Goal: Task Accomplishment & Management: Complete application form

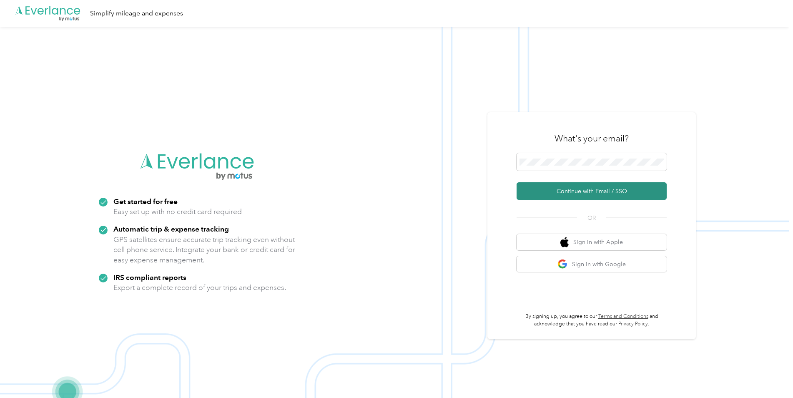
click at [570, 192] on button "Continue with Email / SSO" at bounding box center [592, 191] width 150 height 18
click at [570, 188] on button "Continue with Email / SSO" at bounding box center [592, 191] width 150 height 18
click at [582, 188] on button "Continue with Email / SSO" at bounding box center [592, 191] width 150 height 18
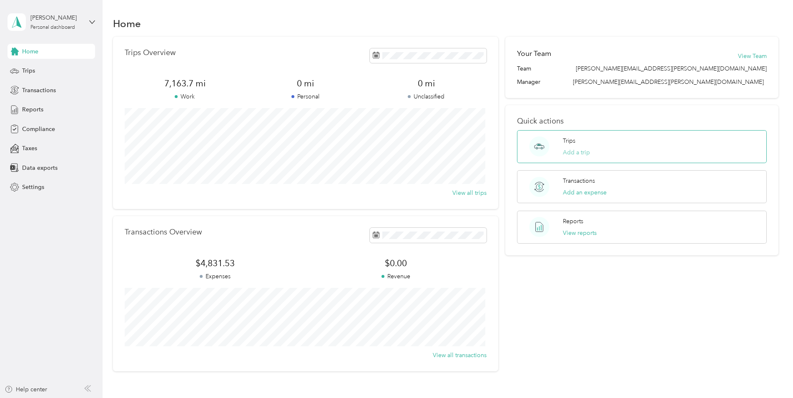
click at [582, 151] on button "Add a trip" at bounding box center [576, 152] width 27 height 9
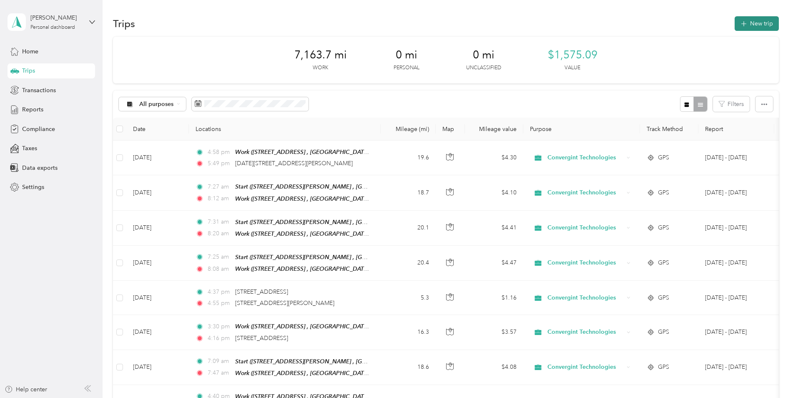
click at [738, 21] on button "New trip" at bounding box center [757, 23] width 44 height 15
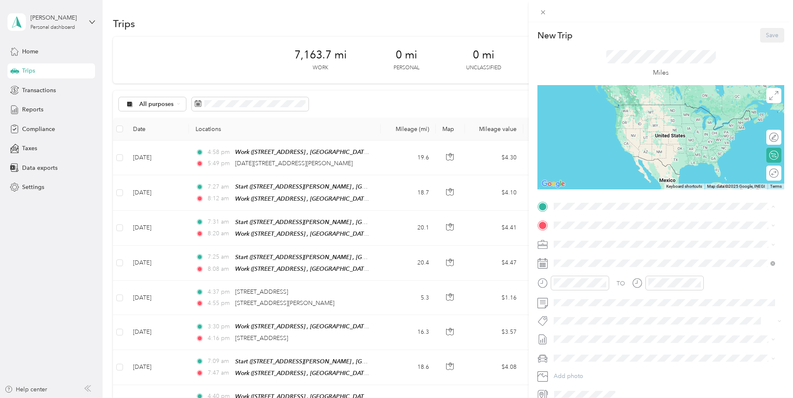
click at [624, 281] on span "[STREET_ADDRESS][PERSON_NAME] , 30041, [GEOGRAPHIC_DATA], [GEOGRAPHIC_DATA], [G…" at bounding box center [663, 288] width 186 height 16
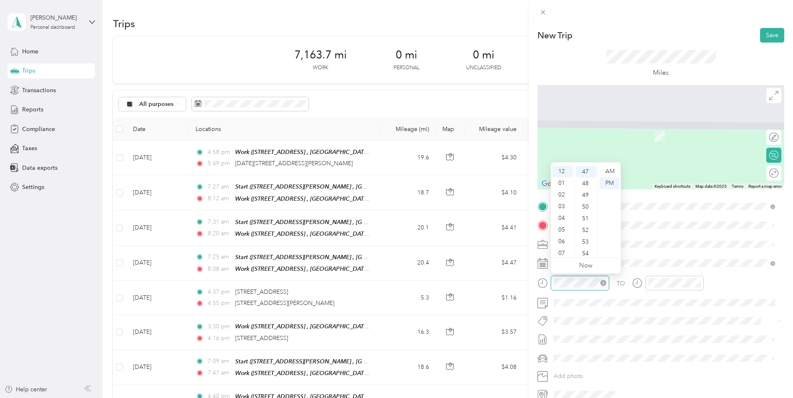
scroll to position [549, 0]
click at [563, 250] on div "07" at bounding box center [562, 253] width 20 height 12
click at [584, 181] on div "05" at bounding box center [586, 182] width 20 height 12
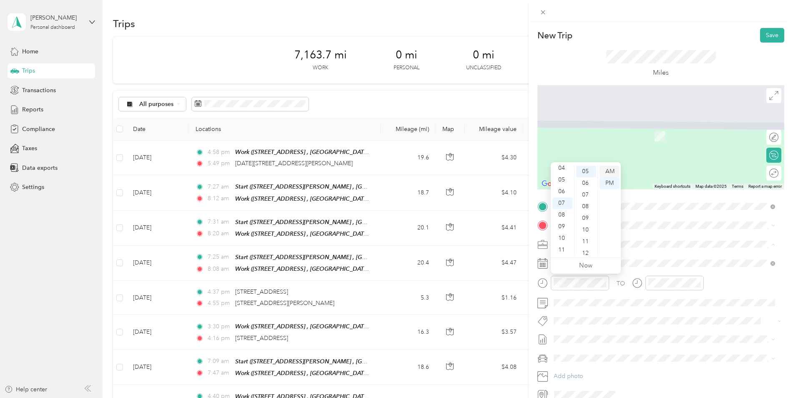
click at [607, 173] on div "AM" at bounding box center [610, 172] width 20 height 12
click at [695, 364] on span at bounding box center [667, 357] width 233 height 13
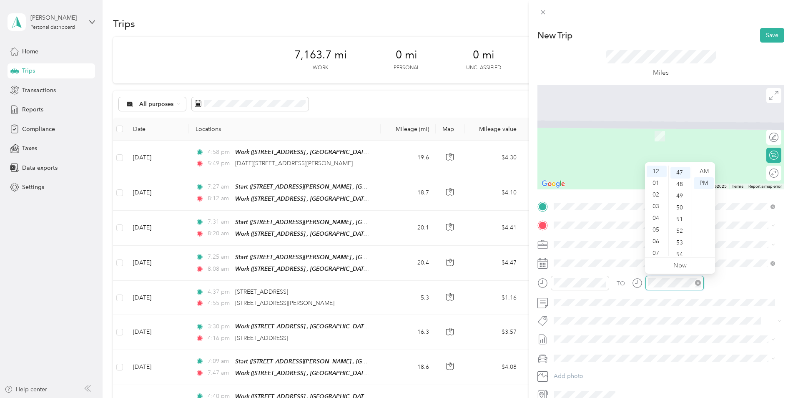
scroll to position [549, 0]
click at [657, 252] on div "07" at bounding box center [657, 253] width 20 height 12
click at [680, 249] on div "54" at bounding box center [680, 253] width 20 height 12
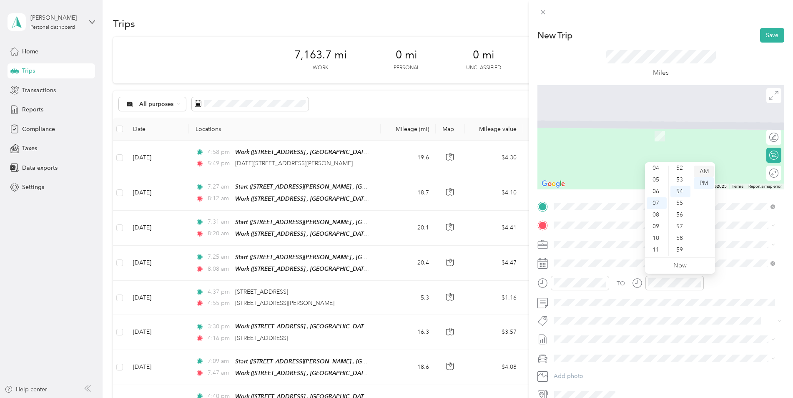
click at [702, 173] on div "AM" at bounding box center [704, 172] width 20 height 12
click at [733, 330] on div "TO Add photo" at bounding box center [660, 300] width 247 height 201
click at [687, 346] on div "TO Add photo" at bounding box center [660, 300] width 247 height 201
click at [646, 256] on span "[PERSON_NAME][GEOGRAPHIC_DATA][US_STATE], [GEOGRAPHIC_DATA]" at bounding box center [670, 253] width 200 height 8
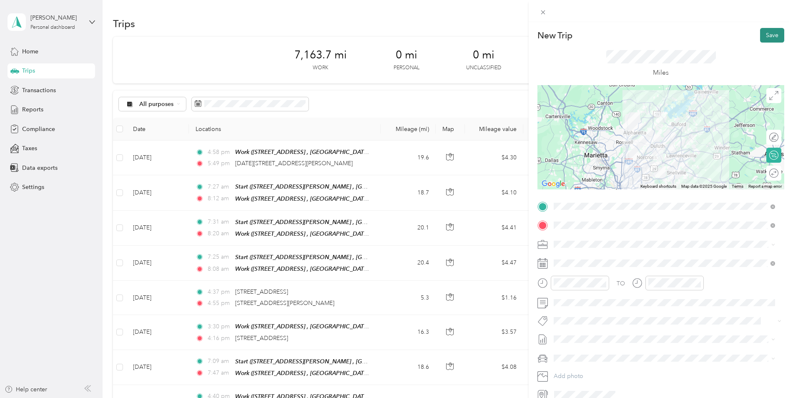
click at [761, 33] on button "Save" at bounding box center [772, 35] width 24 height 15
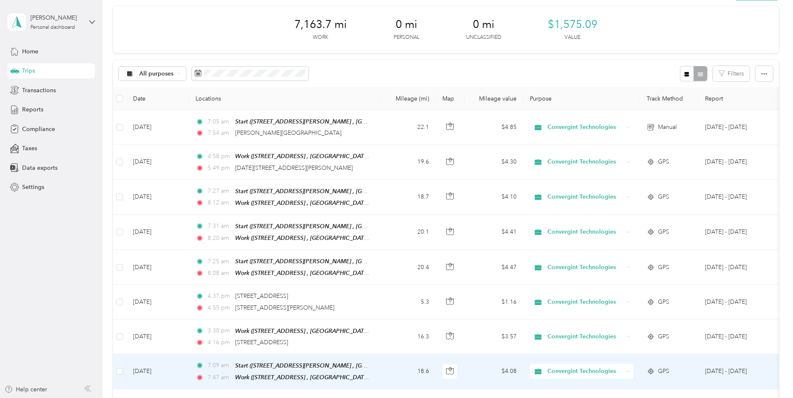
scroll to position [0, 0]
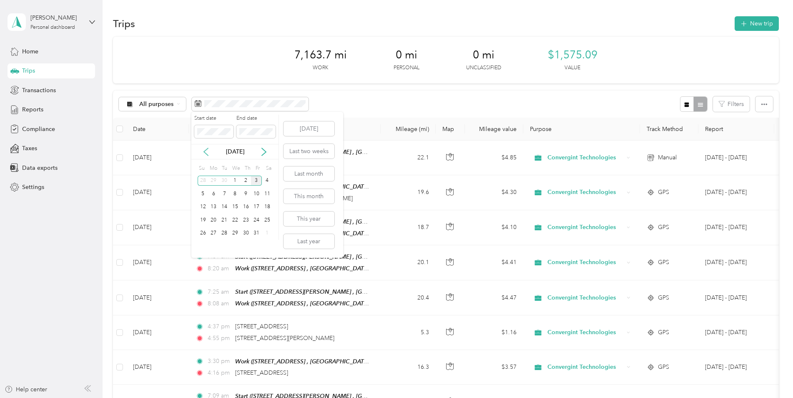
click at [208, 149] on icon at bounding box center [206, 152] width 4 height 8
click at [262, 150] on icon at bounding box center [264, 152] width 8 height 8
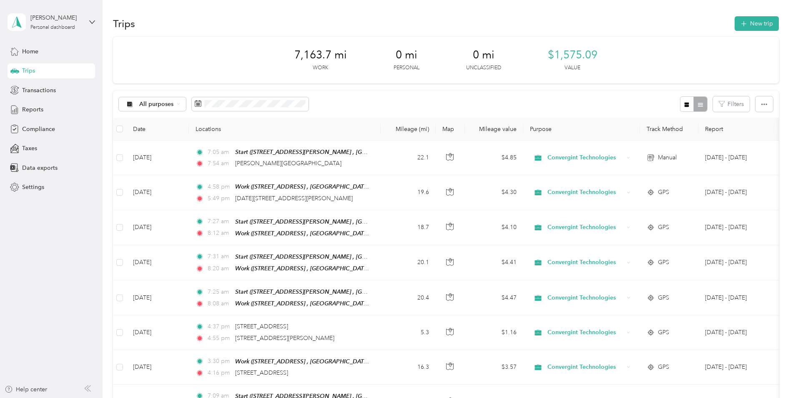
click at [665, 18] on div "Trips New trip" at bounding box center [446, 24] width 666 height 18
click at [367, 65] on div "7,163.7 mi Work 0 mi Personal 0 mi Unclassified $1,575.09 Value" at bounding box center [446, 60] width 666 height 47
click at [50, 88] on span "Transactions" at bounding box center [39, 90] width 34 height 9
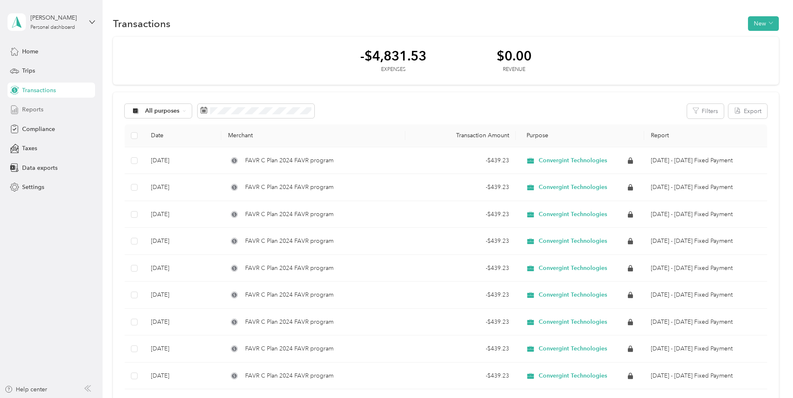
click at [41, 112] on span "Reports" at bounding box center [32, 109] width 21 height 9
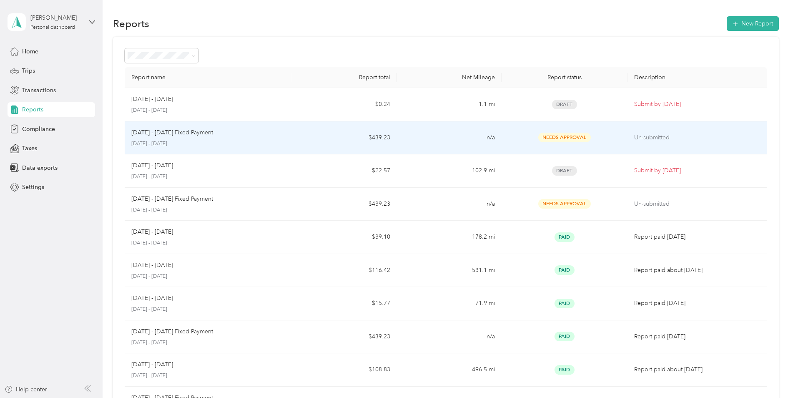
click at [585, 140] on span "Needs Approval" at bounding box center [564, 138] width 53 height 10
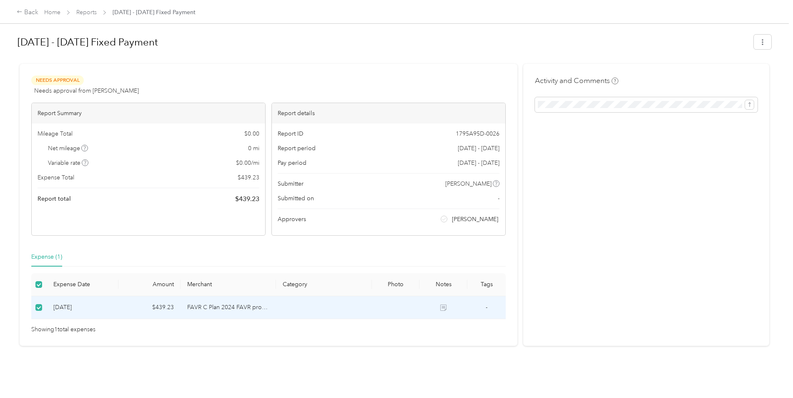
click at [628, 240] on div "Activity and Comments" at bounding box center [646, 205] width 246 height 282
click at [700, 82] on div "Activity and Comments" at bounding box center [646, 93] width 223 height 37
click at [763, 43] on icon "button" at bounding box center [763, 42] width 6 height 6
click at [675, 40] on h1 "[DATE] - [DATE] Fixed Payment" at bounding box center [383, 42] width 730 height 20
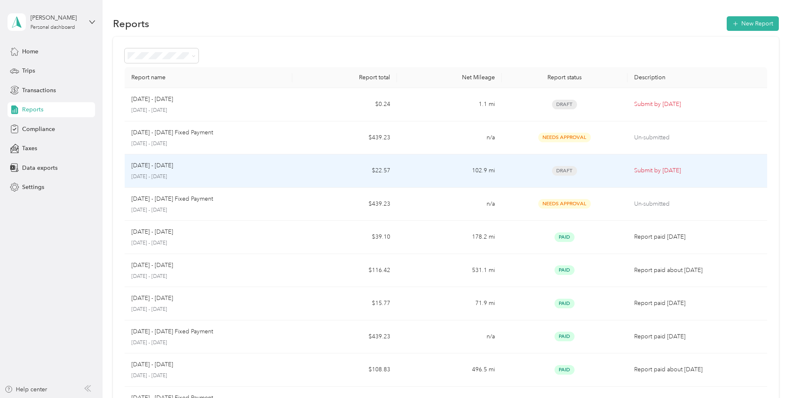
click at [663, 168] on p "Submit by [DATE]" at bounding box center [697, 170] width 126 height 9
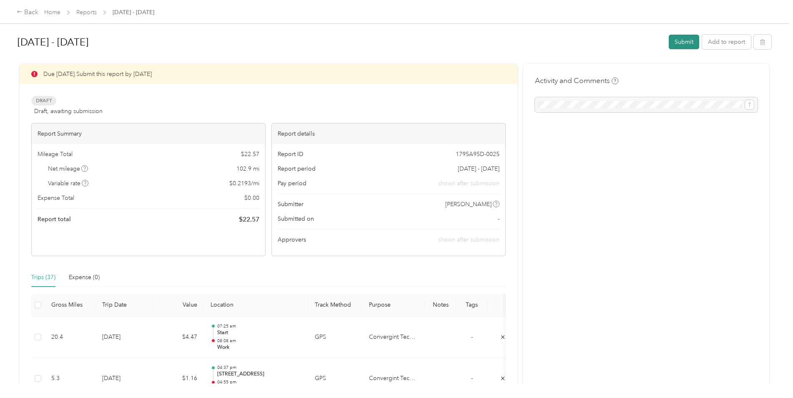
click at [687, 44] on button "Submit" at bounding box center [684, 42] width 30 height 15
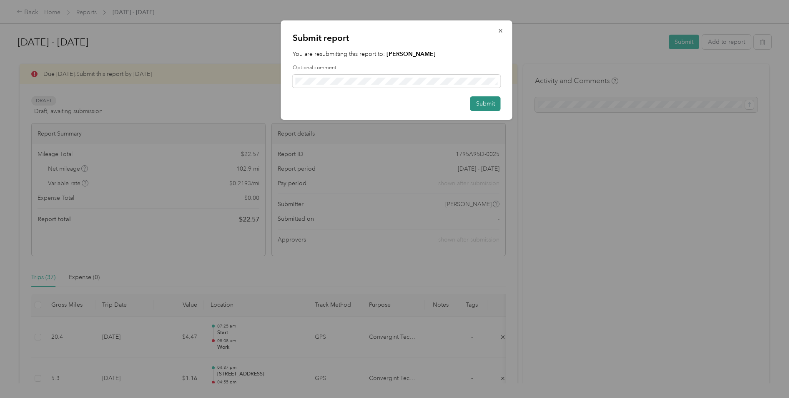
click at [487, 101] on button "Submit" at bounding box center [485, 103] width 30 height 15
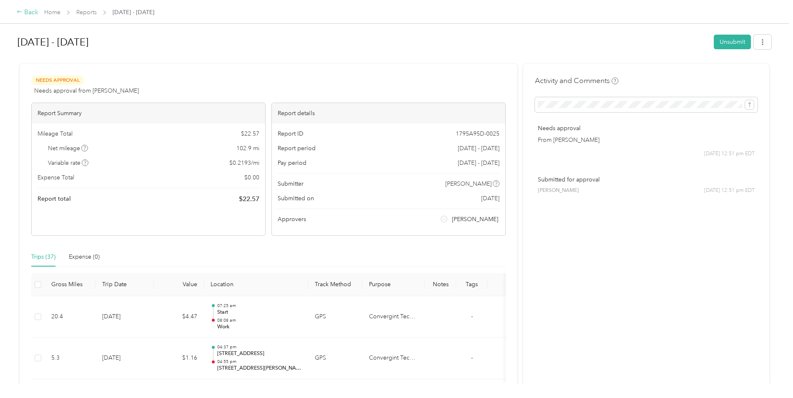
click at [28, 10] on div "Back" at bounding box center [28, 13] width 22 height 10
